Goal: Consume media (video, audio)

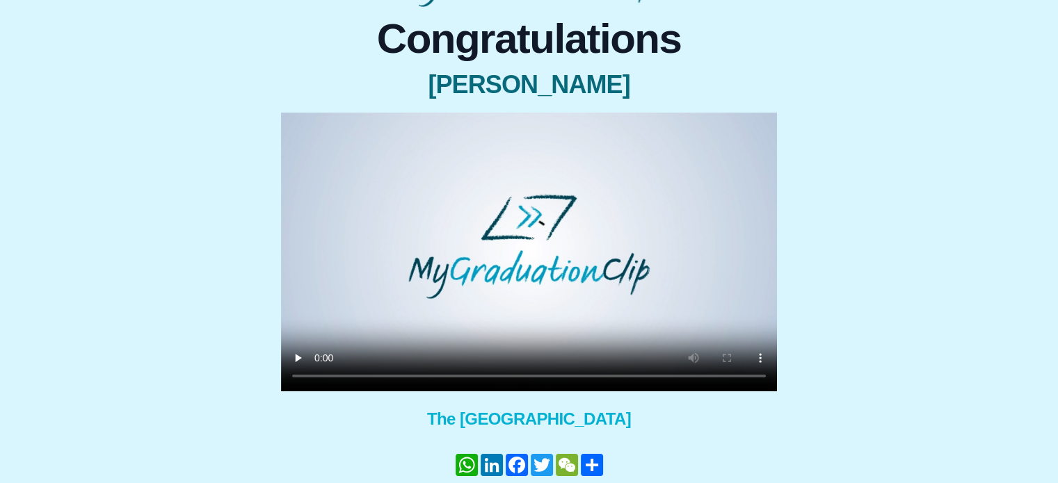
scroll to position [122, 0]
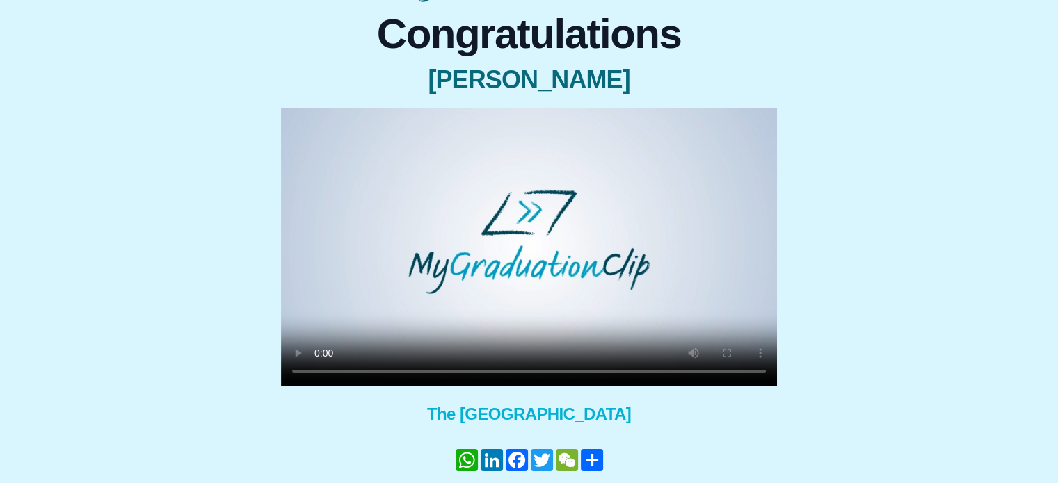
click at [399, 297] on video at bounding box center [529, 247] width 496 height 279
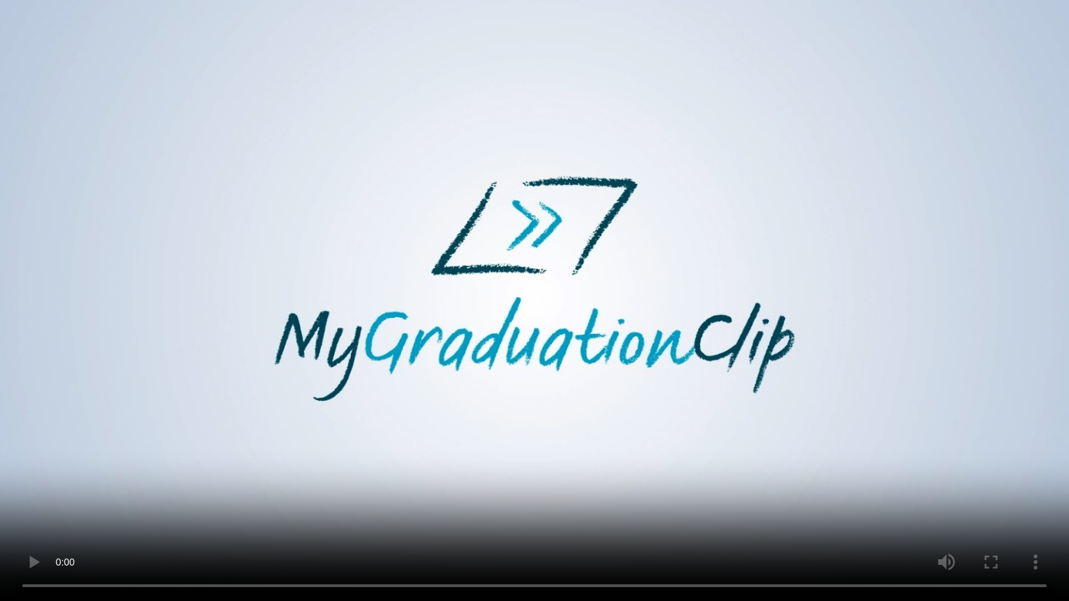
click at [512, 399] on video at bounding box center [534, 300] width 1069 height 601
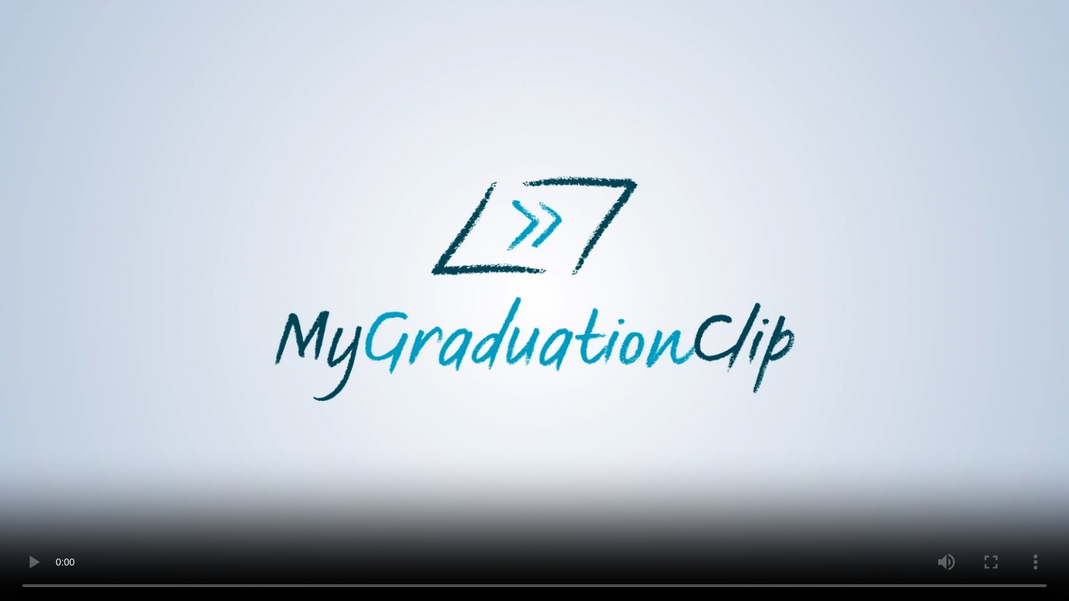
click at [512, 399] on video at bounding box center [534, 300] width 1069 height 601
click at [511, 429] on video at bounding box center [534, 300] width 1069 height 601
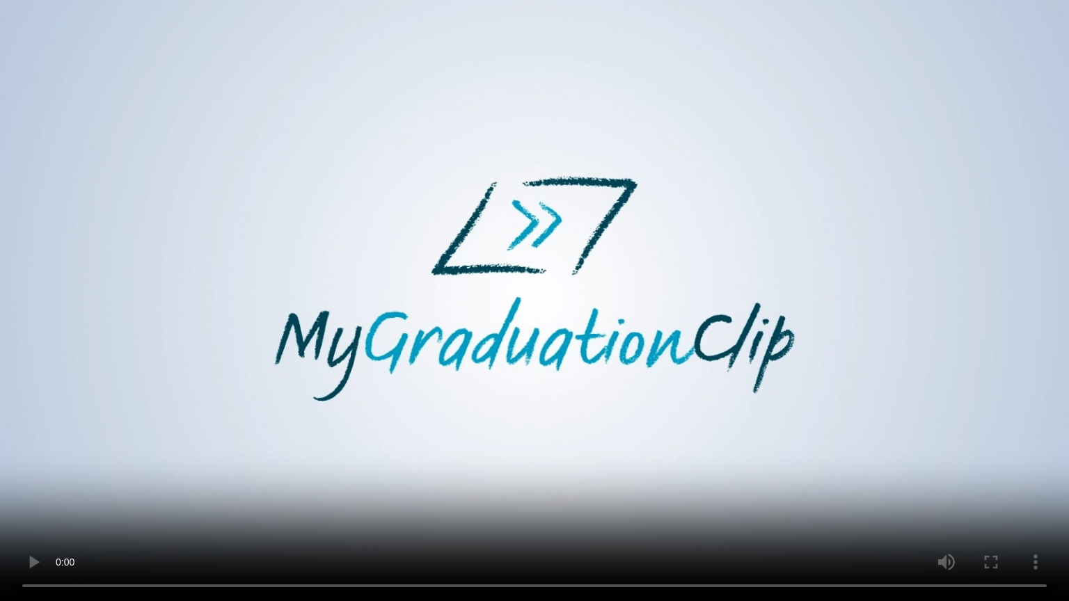
click at [511, 429] on video at bounding box center [534, 300] width 1069 height 601
click at [480, 406] on video at bounding box center [534, 300] width 1069 height 601
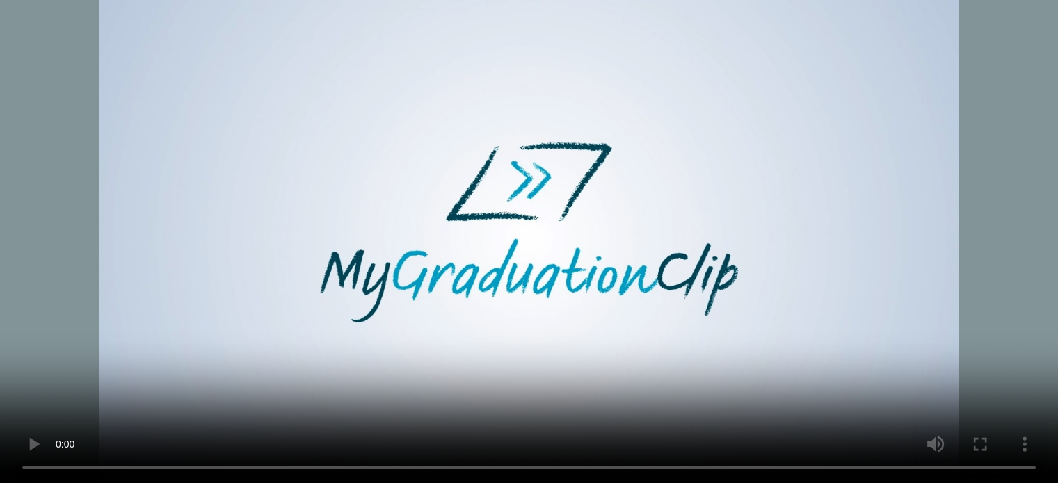
click at [926, 187] on span "×" at bounding box center [931, 188] width 11 height 29
